Goal: Transaction & Acquisition: Download file/media

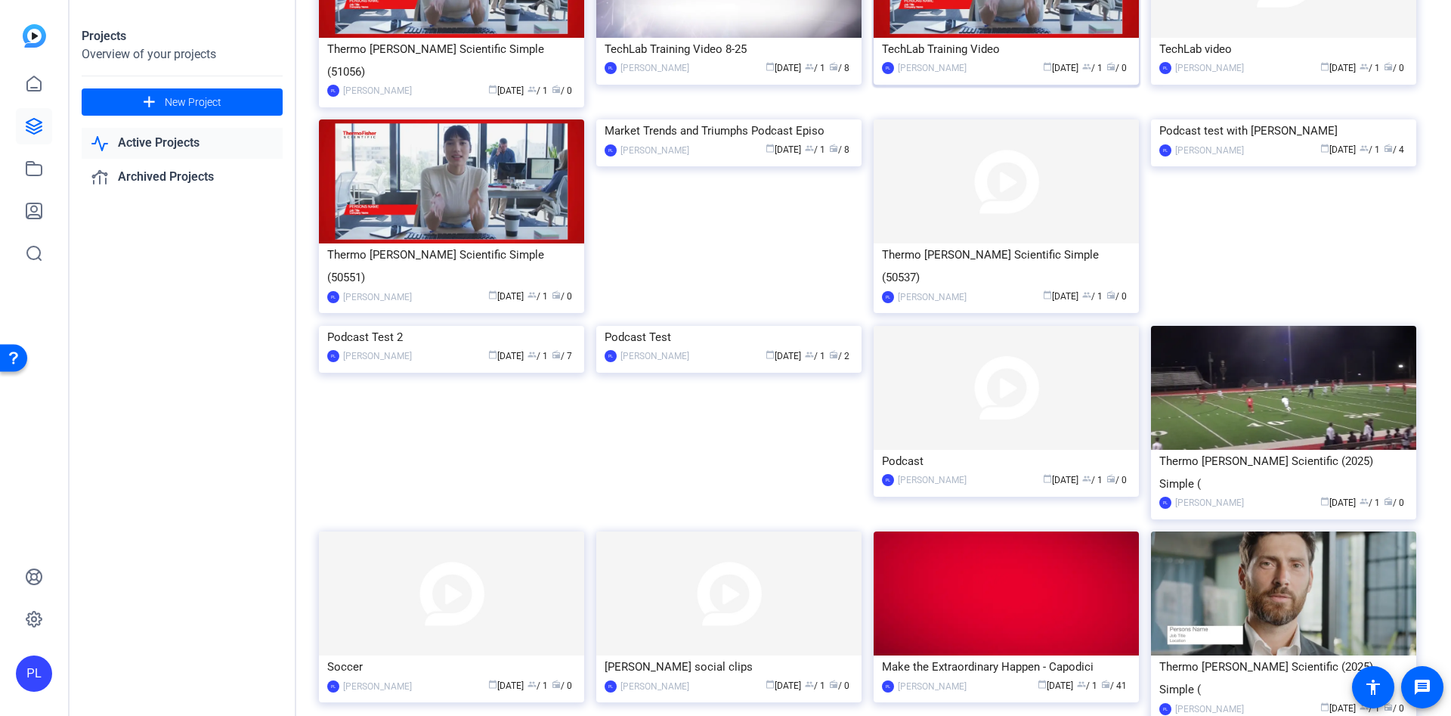
scroll to position [453, 0]
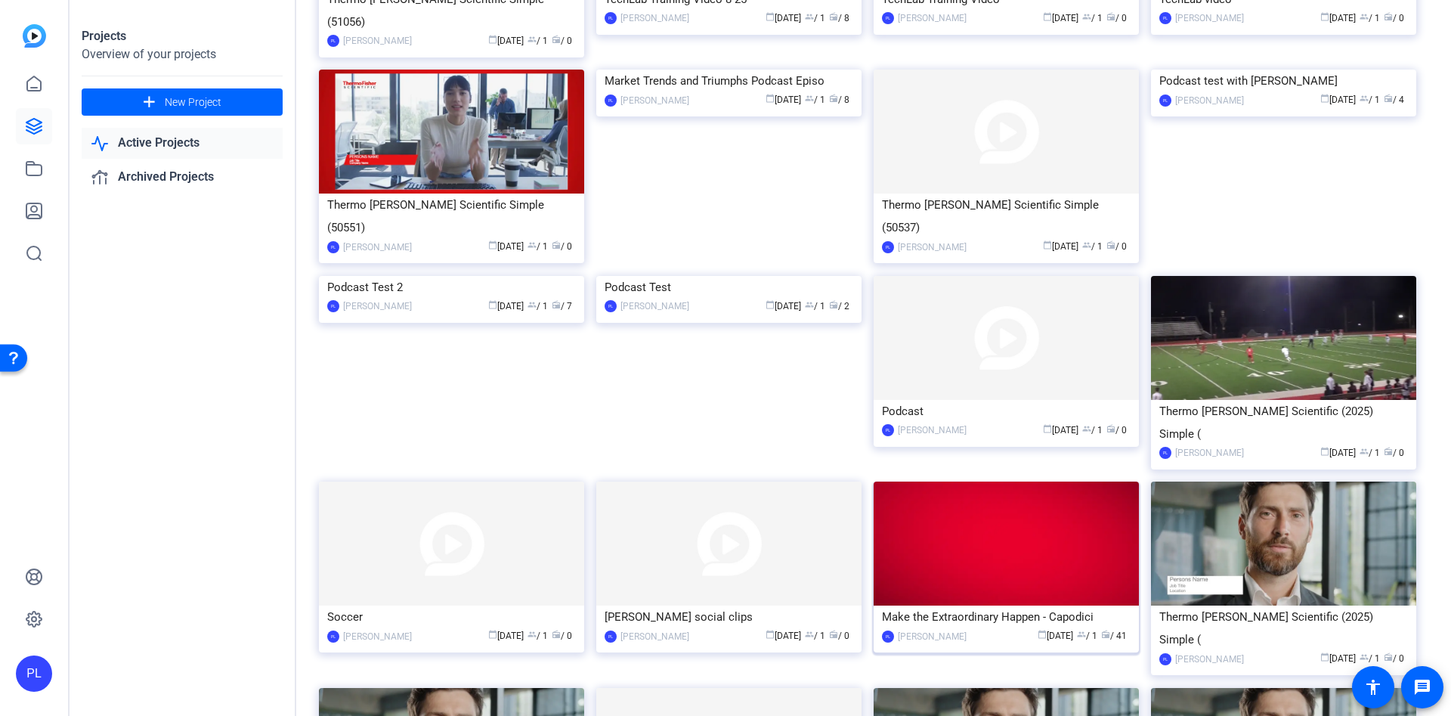
click at [983, 605] on div "Make the Extraordinary Happen - Capodici" at bounding box center [1006, 616] width 249 height 23
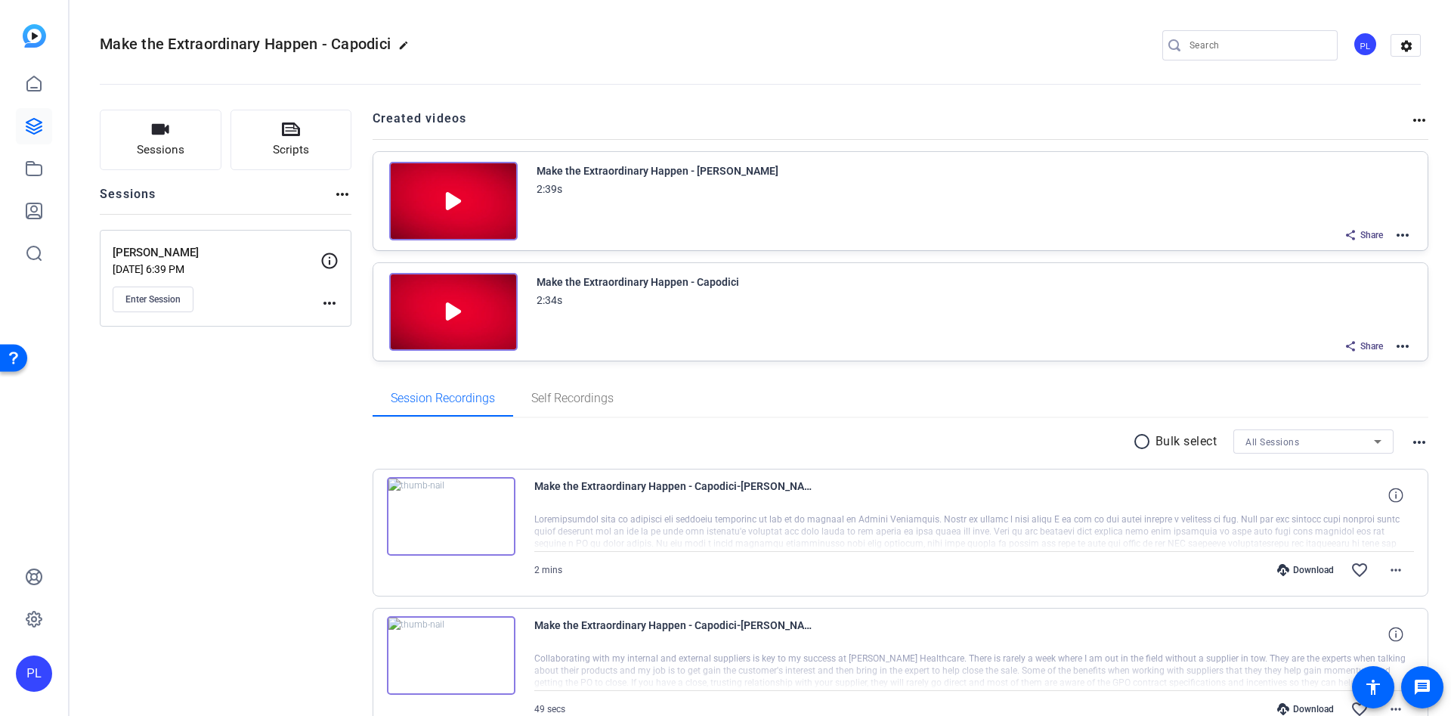
click at [1394, 231] on mat-icon "more_horiz" at bounding box center [1403, 235] width 18 height 18
click at [1347, 367] on span "Download Video" at bounding box center [1335, 366] width 105 height 18
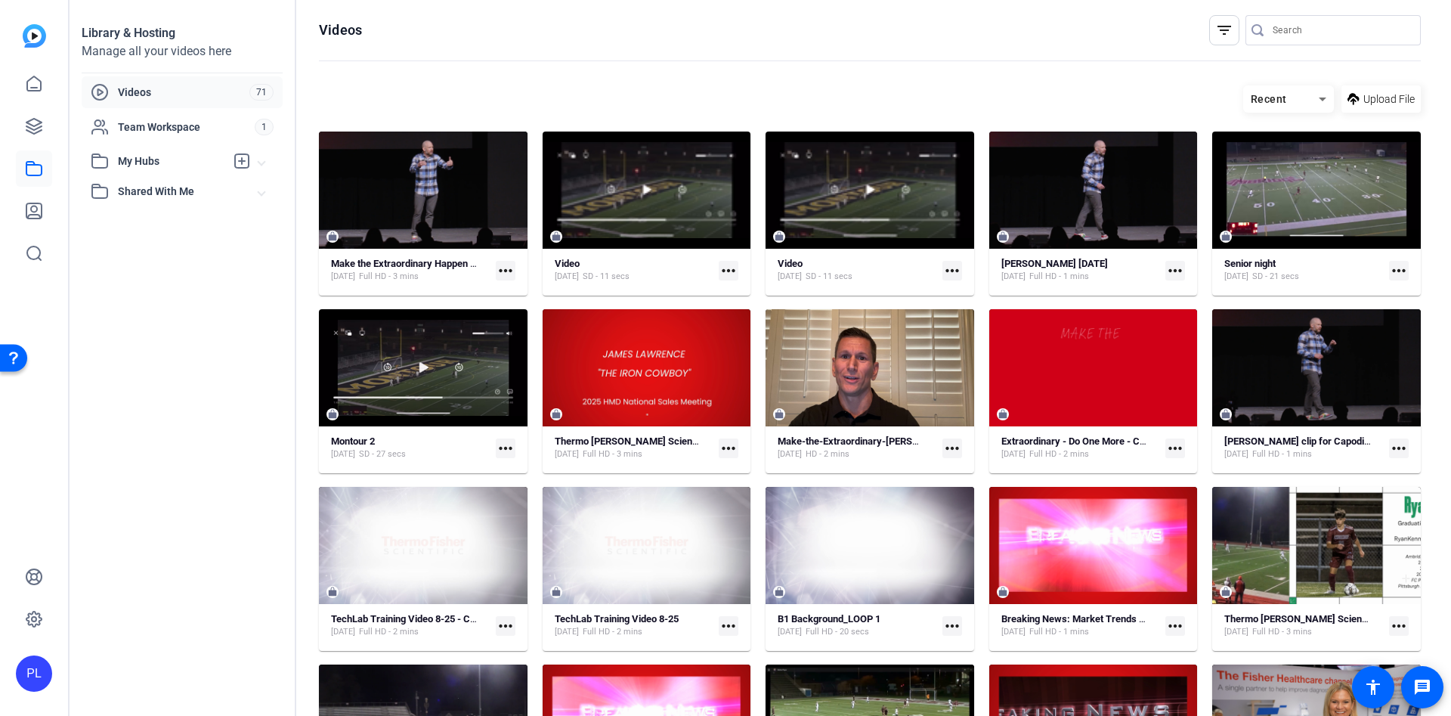
scroll to position [707, 0]
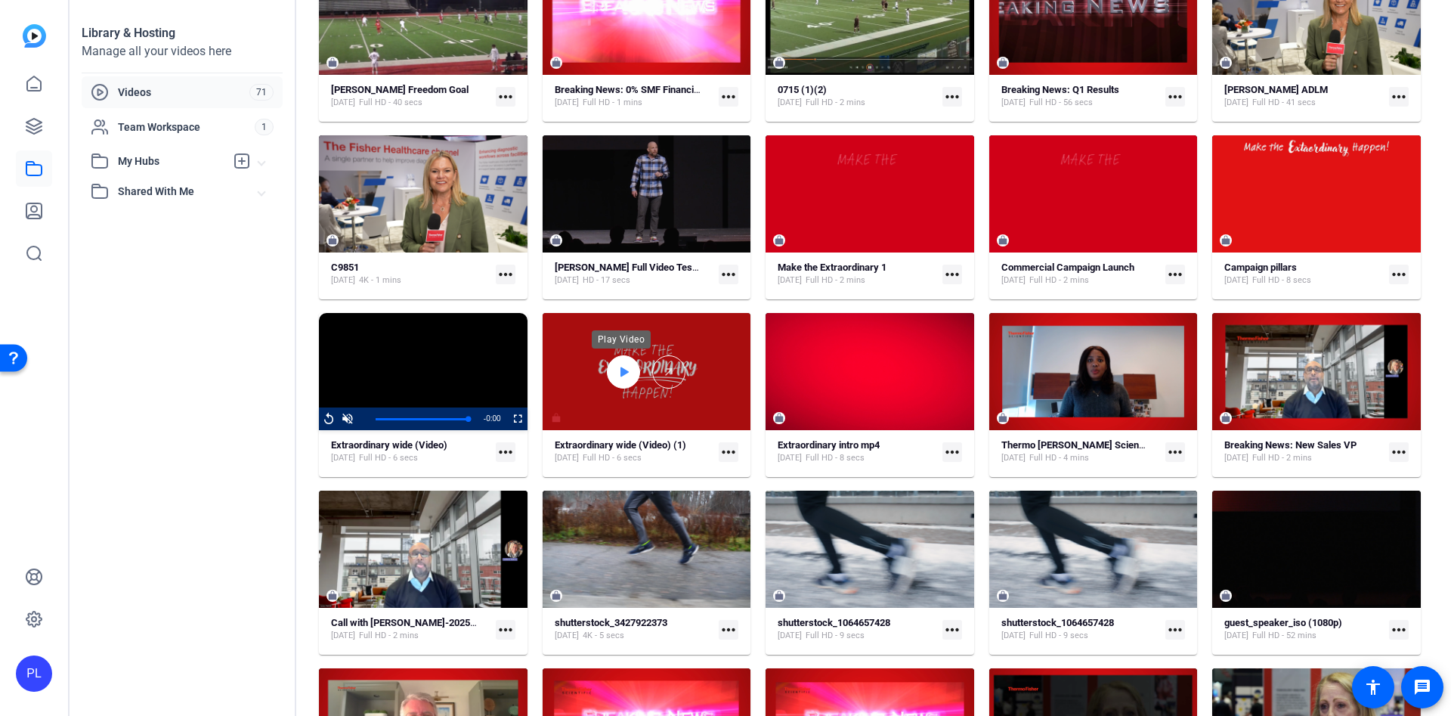
click at [617, 373] on icon at bounding box center [623, 372] width 12 height 18
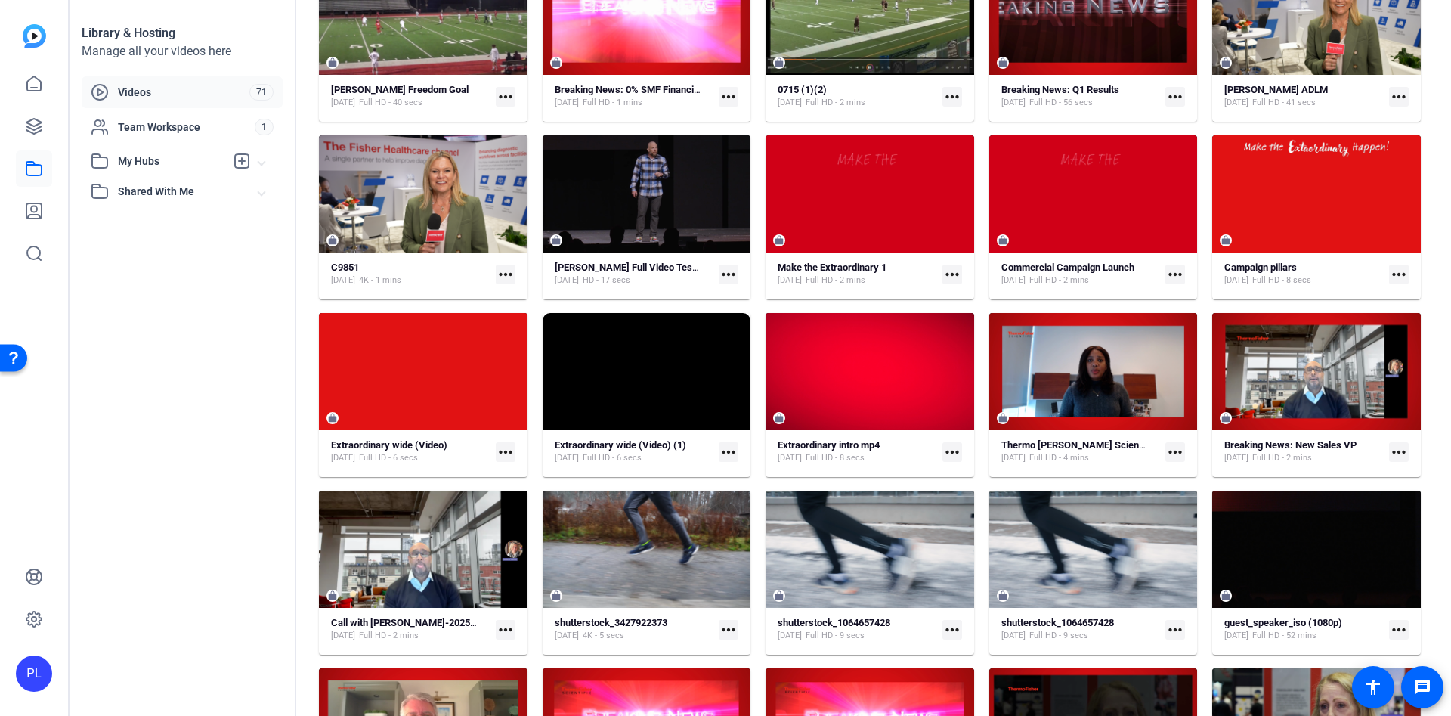
click at [723, 446] on mat-icon "more_horiz" at bounding box center [729, 452] width 20 height 20
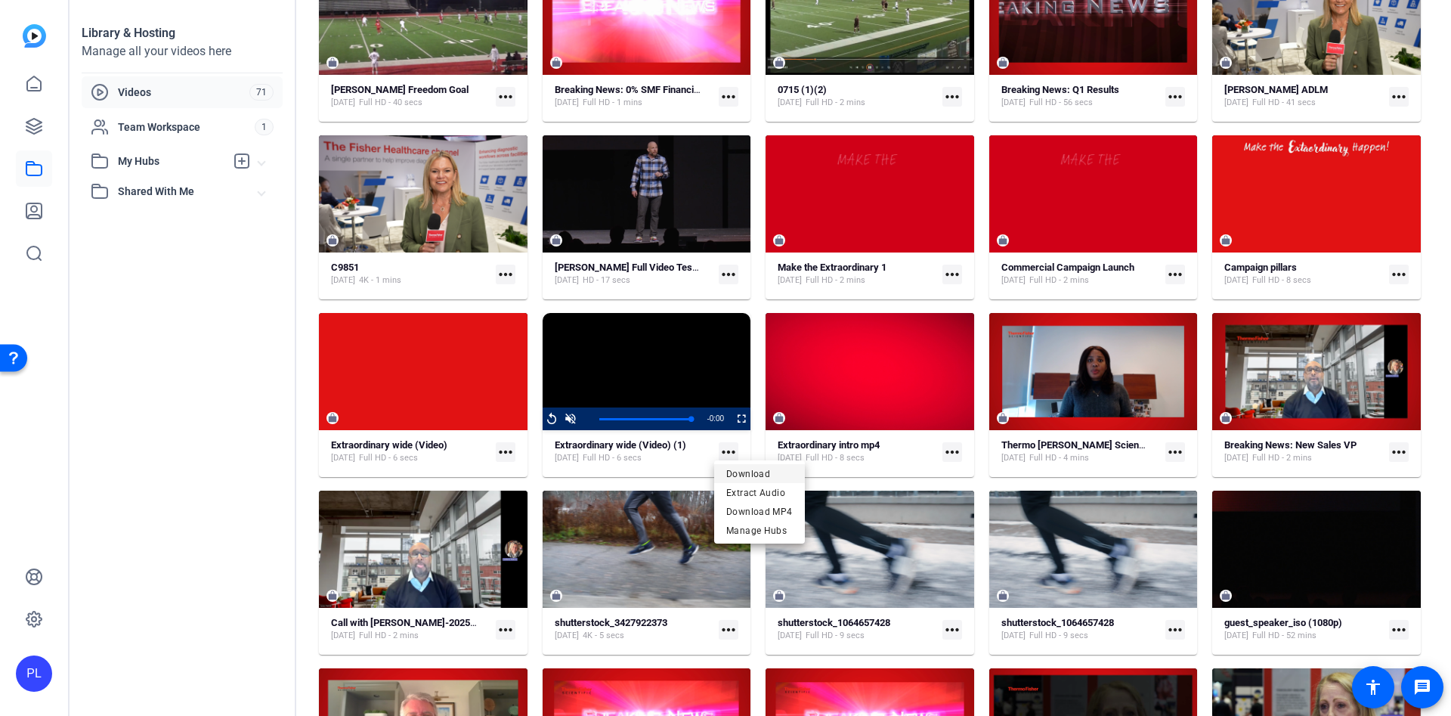
click at [725, 472] on button "Download" at bounding box center [759, 473] width 91 height 19
